Goal: Task Accomplishment & Management: Manage account settings

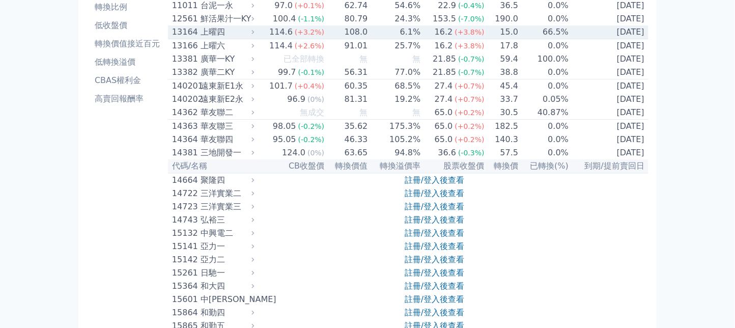
scroll to position [135, 0]
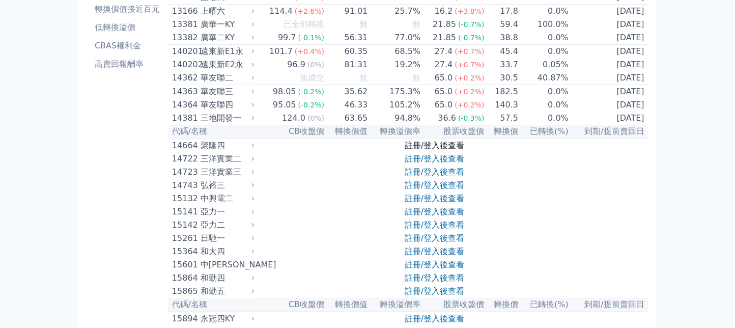
click at [438, 150] on link "註冊/登入後查看" at bounding box center [435, 145] width 60 height 10
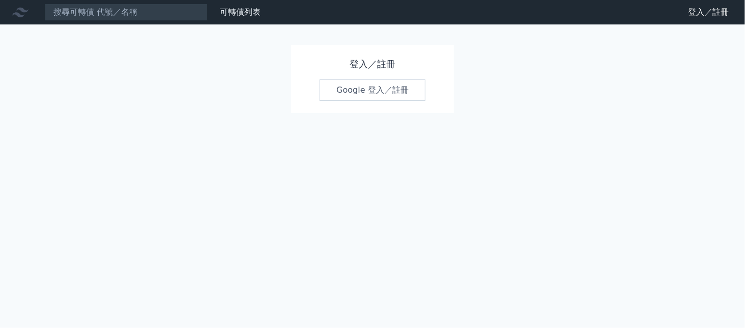
click at [377, 89] on link "Google 登入／註冊" at bounding box center [373, 89] width 106 height 21
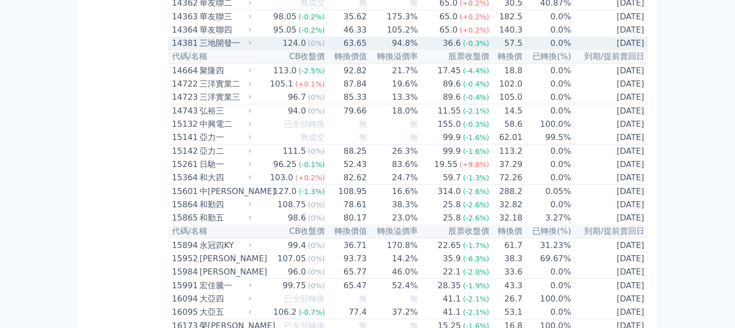
scroll to position [271, 0]
